Goal: Transaction & Acquisition: Book appointment/travel/reservation

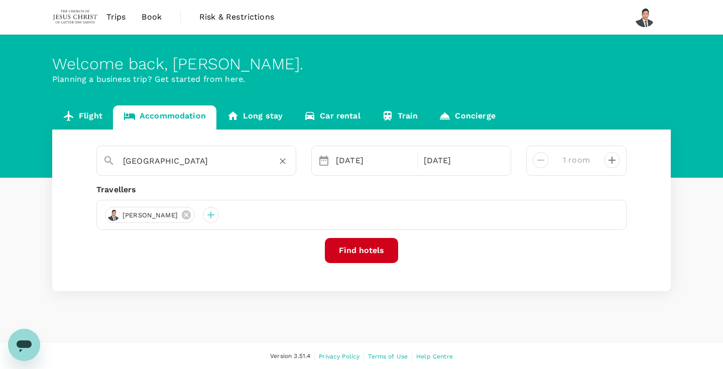
click at [216, 170] on div "[GEOGRAPHIC_DATA]" at bounding box center [192, 157] width 195 height 26
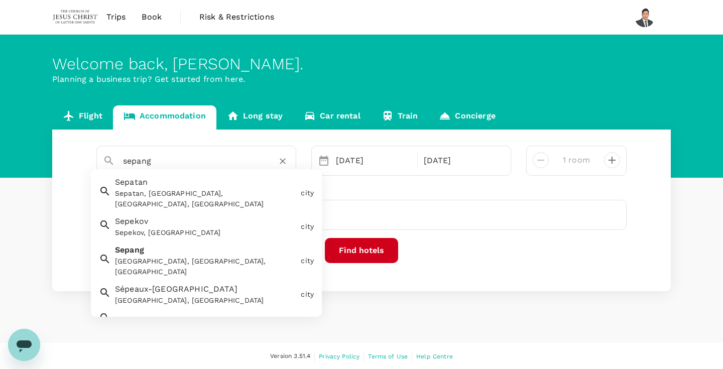
click at [187, 243] on div "Sepang Sepang, Selangor, Malaysia" at bounding box center [204, 258] width 186 height 37
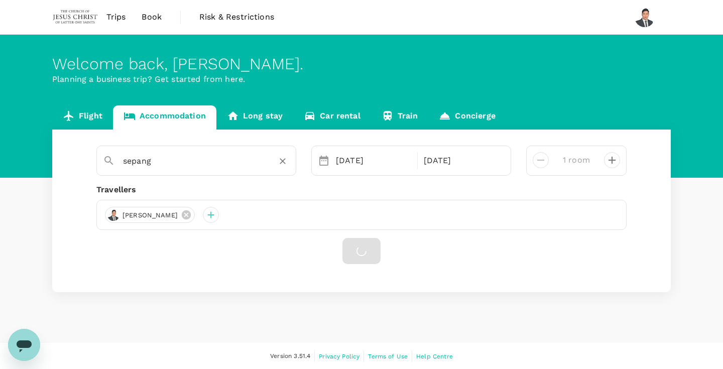
type input "Sepang"
click at [370, 165] on div "09 Sep" at bounding box center [373, 161] width 83 height 20
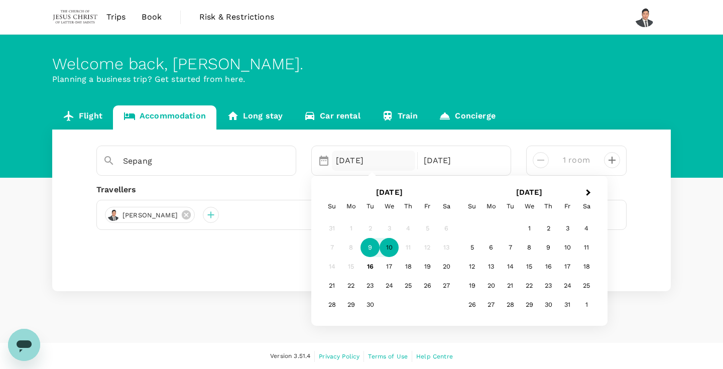
click at [579, 193] on h2 "October 2025" at bounding box center [529, 192] width 140 height 9
click at [580, 193] on h2 "October 2025" at bounding box center [529, 192] width 140 height 9
click at [589, 193] on span "Next Month" at bounding box center [589, 193] width 0 height 12
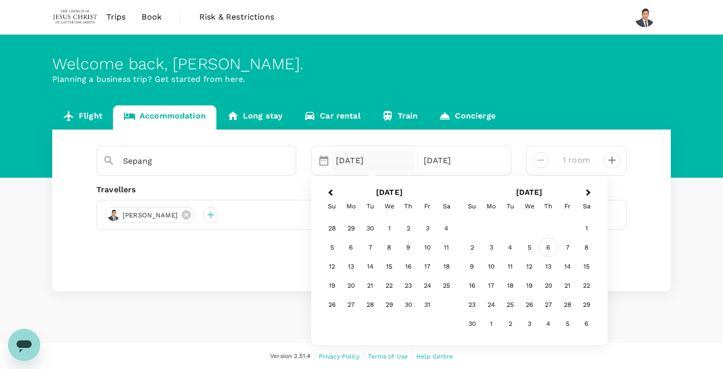
click at [550, 249] on div "6" at bounding box center [548, 248] width 19 height 19
click at [435, 247] on div "7" at bounding box center [427, 248] width 19 height 19
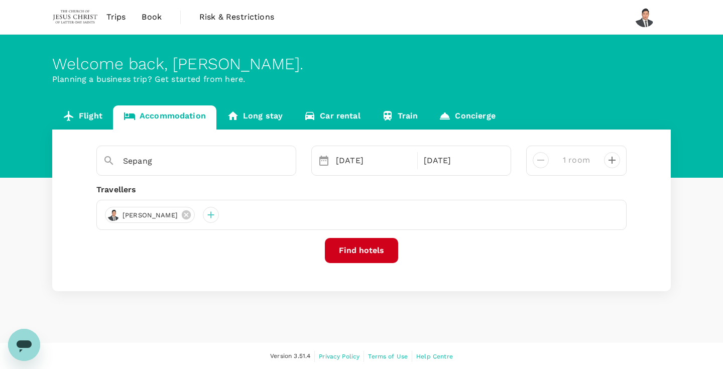
click at [378, 253] on button "Find hotels" at bounding box center [361, 250] width 73 height 25
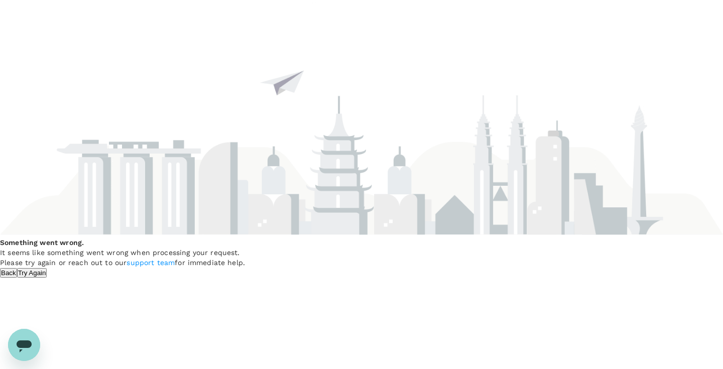
click at [47, 278] on button "Try Again" at bounding box center [32, 273] width 30 height 10
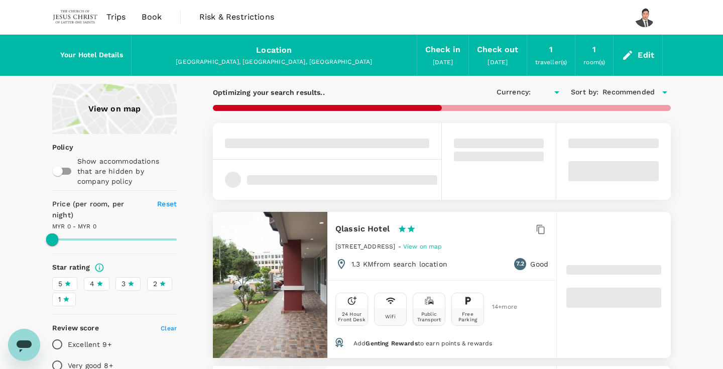
type input "114.11"
type input "MYR"
type input "114.11"
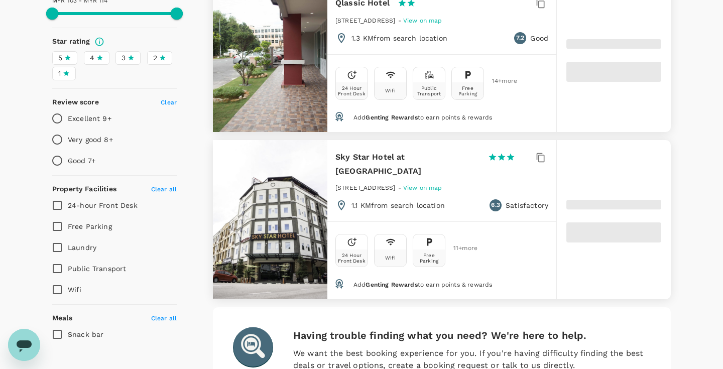
scroll to position [233, 0]
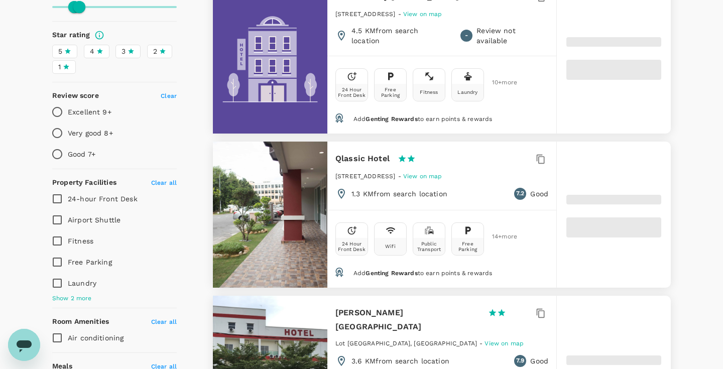
type input "50.19"
click at [94, 46] on span "4" at bounding box center [92, 51] width 5 height 11
click at [0, 0] on input "4" at bounding box center [0, 0] width 0 height 0
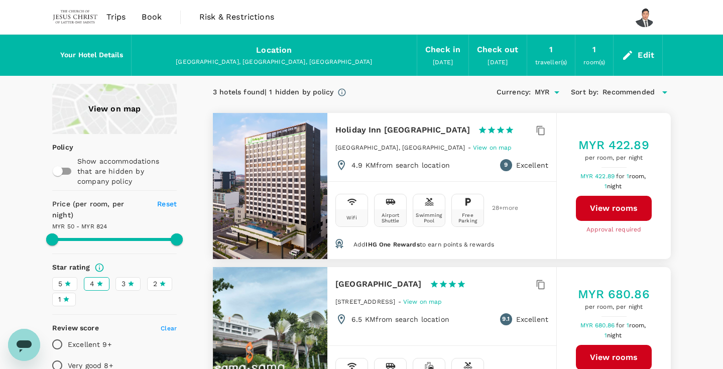
scroll to position [0, 0]
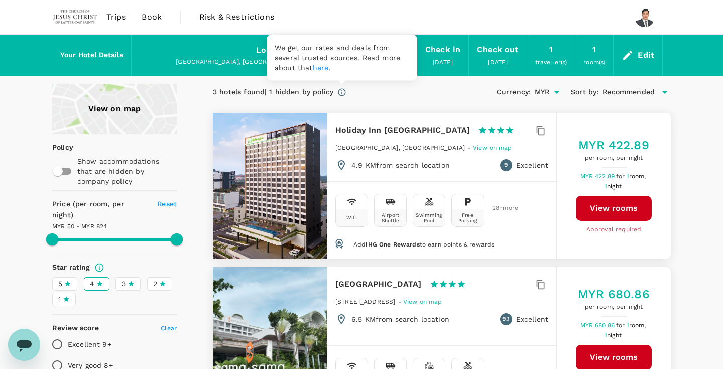
click at [341, 91] on icon at bounding box center [341, 92] width 9 height 9
click at [317, 70] on link "here" at bounding box center [321, 67] width 16 height 8
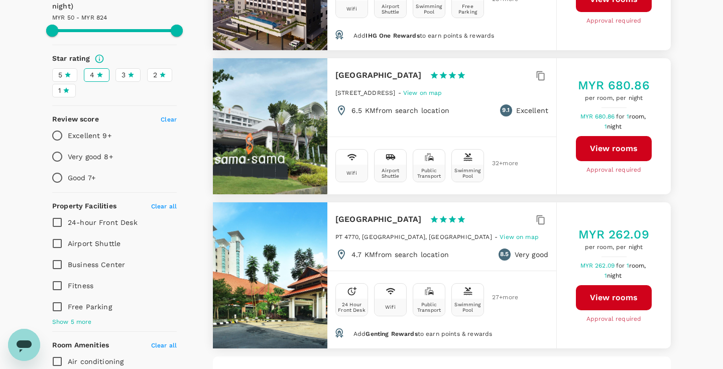
scroll to position [204, 0]
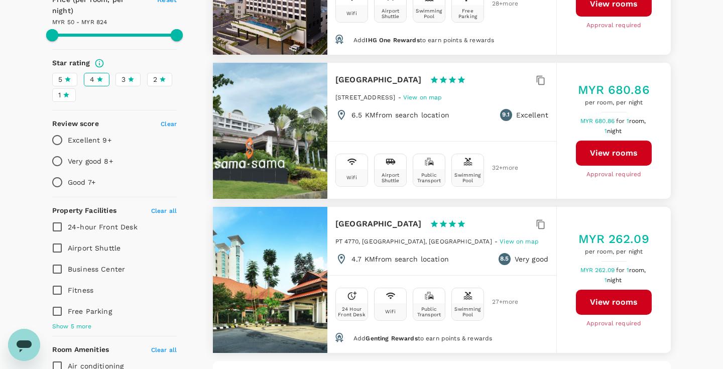
click at [66, 76] on icon at bounding box center [67, 79] width 7 height 7
click at [0, 0] on input "5" at bounding box center [0, 0] width 0 height 0
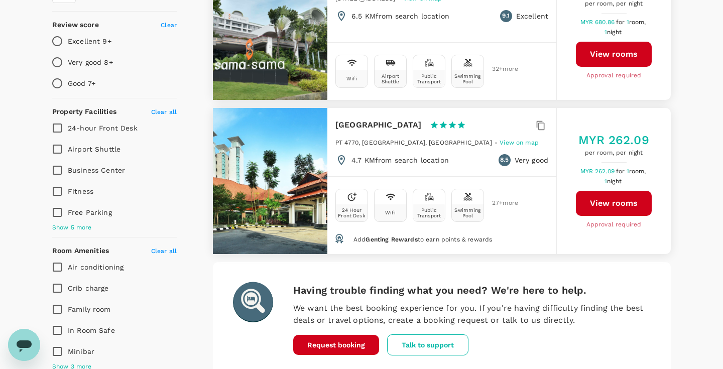
scroll to position [210, 0]
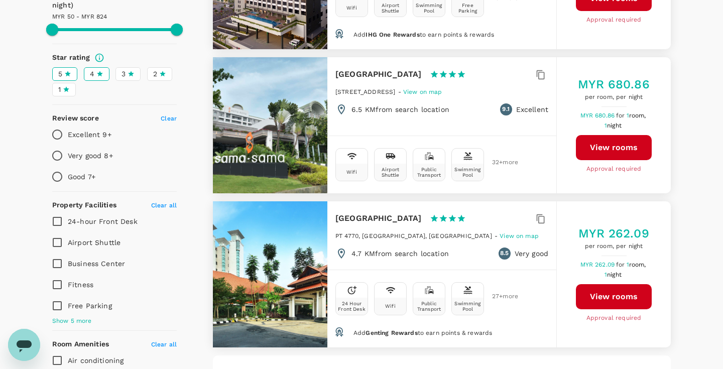
click at [128, 70] on icon at bounding box center [131, 73] width 7 height 7
click at [0, 0] on input "3" at bounding box center [0, 0] width 0 height 0
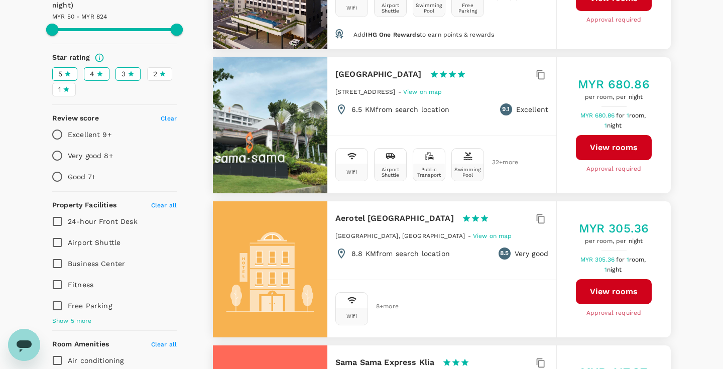
type input "824.19"
type input "MYR"
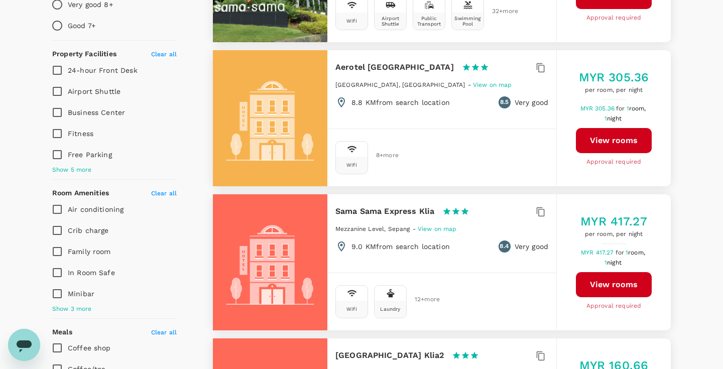
scroll to position [362, 0]
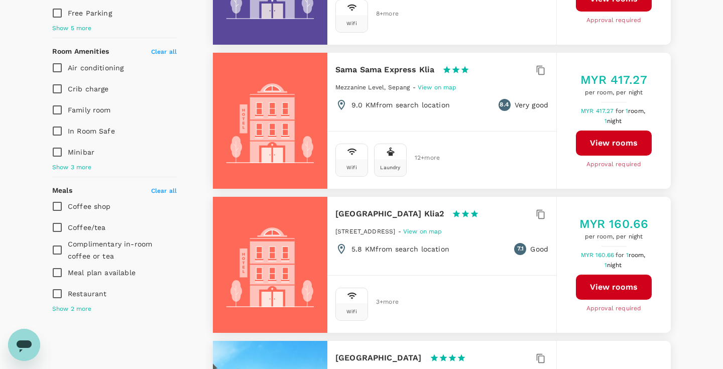
type input "824.19"
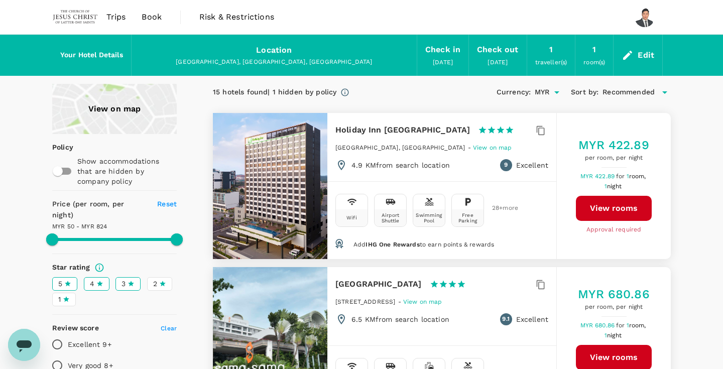
scroll to position [0, 0]
